Goal: Find specific page/section: Find specific page/section

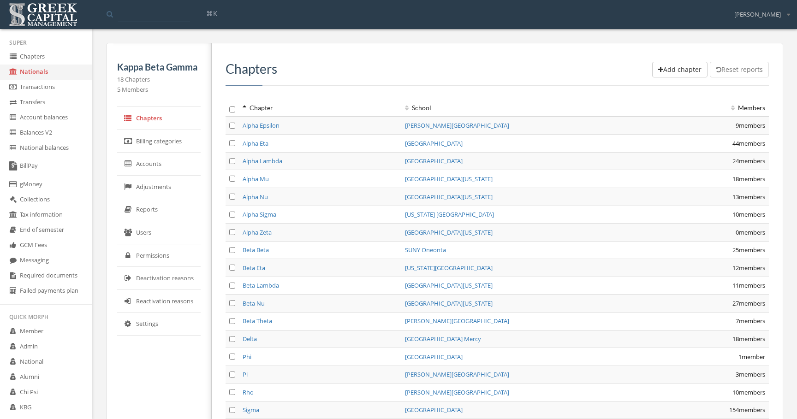
click at [167, 228] on link "Users" at bounding box center [158, 232] width 83 height 23
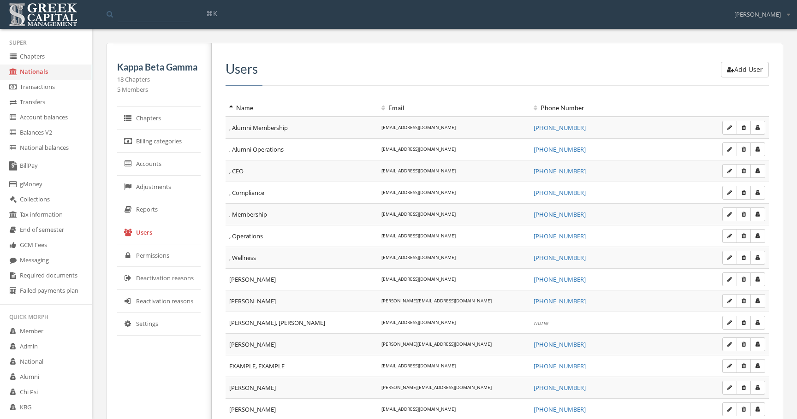
scroll to position [208, 0]
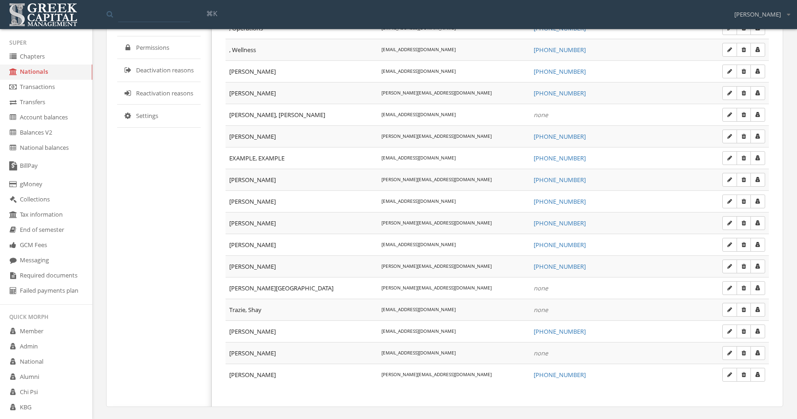
click at [760, 246] on icon "button" at bounding box center [758, 245] width 5 height 6
